Goal: Navigation & Orientation: Find specific page/section

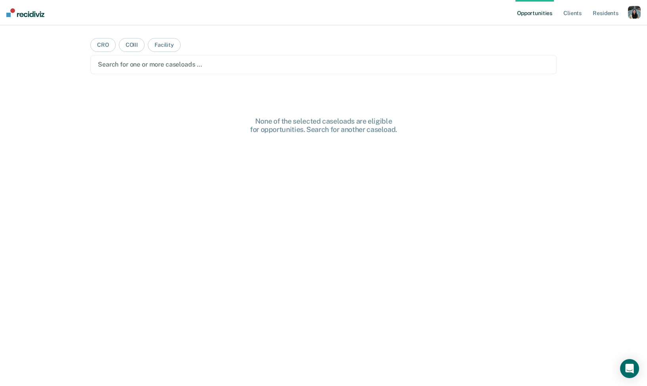
click at [633, 14] on div "button" at bounding box center [634, 12] width 13 height 13
click at [581, 35] on link "Profile" at bounding box center [603, 32] width 64 height 7
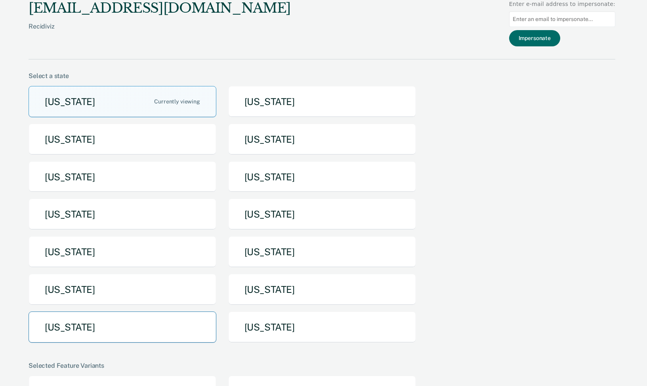
click at [124, 330] on button "[US_STATE]" at bounding box center [123, 326] width 188 height 31
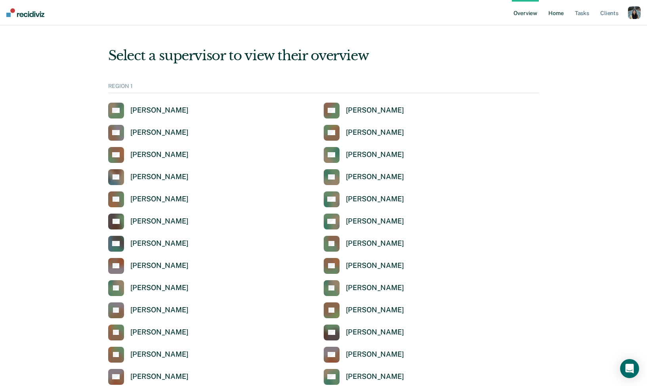
click at [557, 13] on link "Home" at bounding box center [556, 12] width 18 height 25
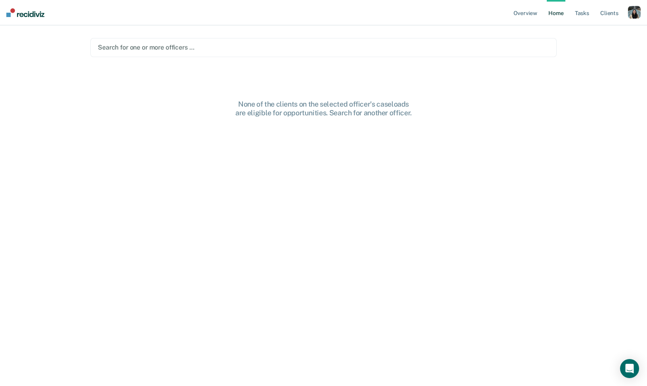
click at [279, 47] on div at bounding box center [323, 47] width 451 height 9
